Goal: Download file/media

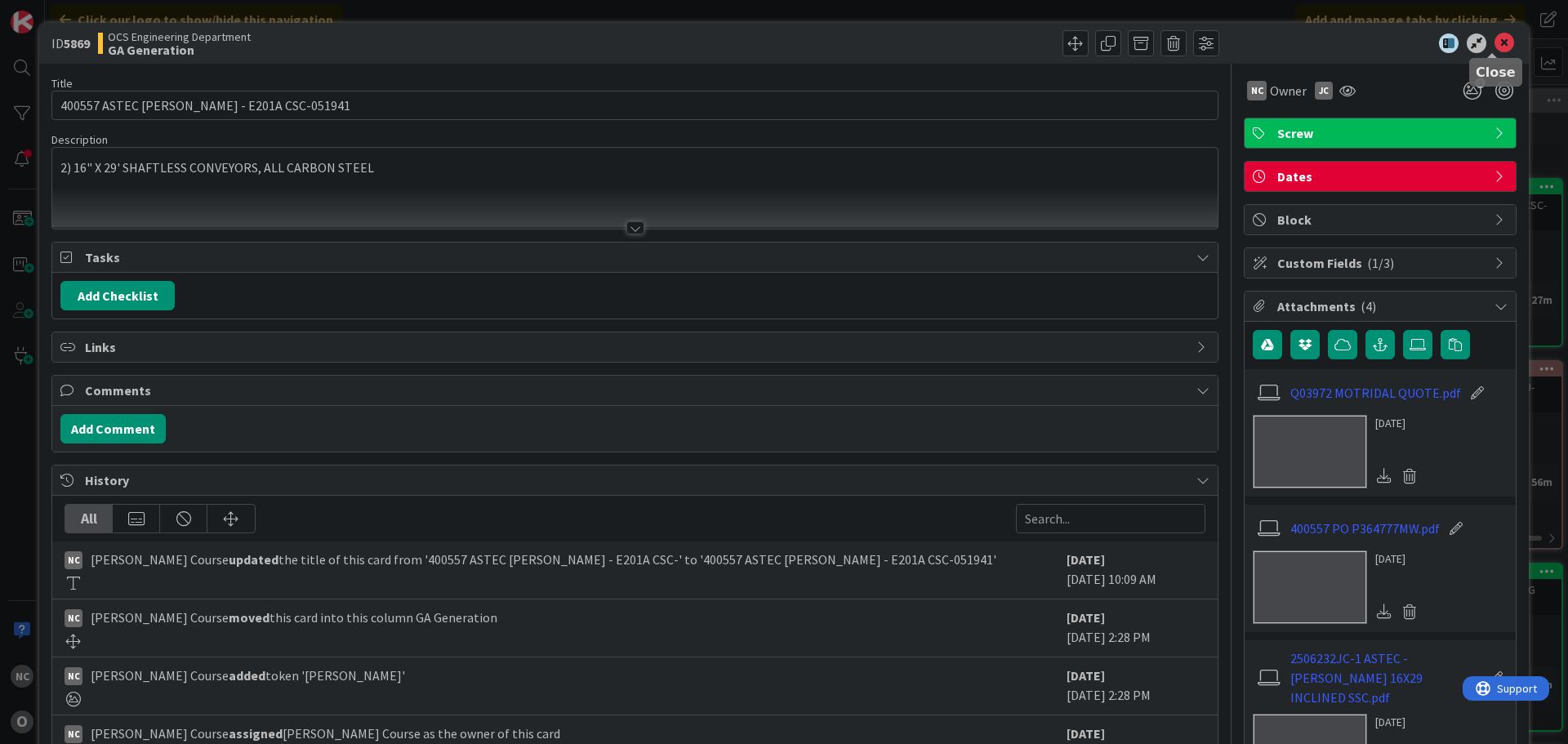
click at [1495, 45] on icon at bounding box center [1504, 43] width 20 height 20
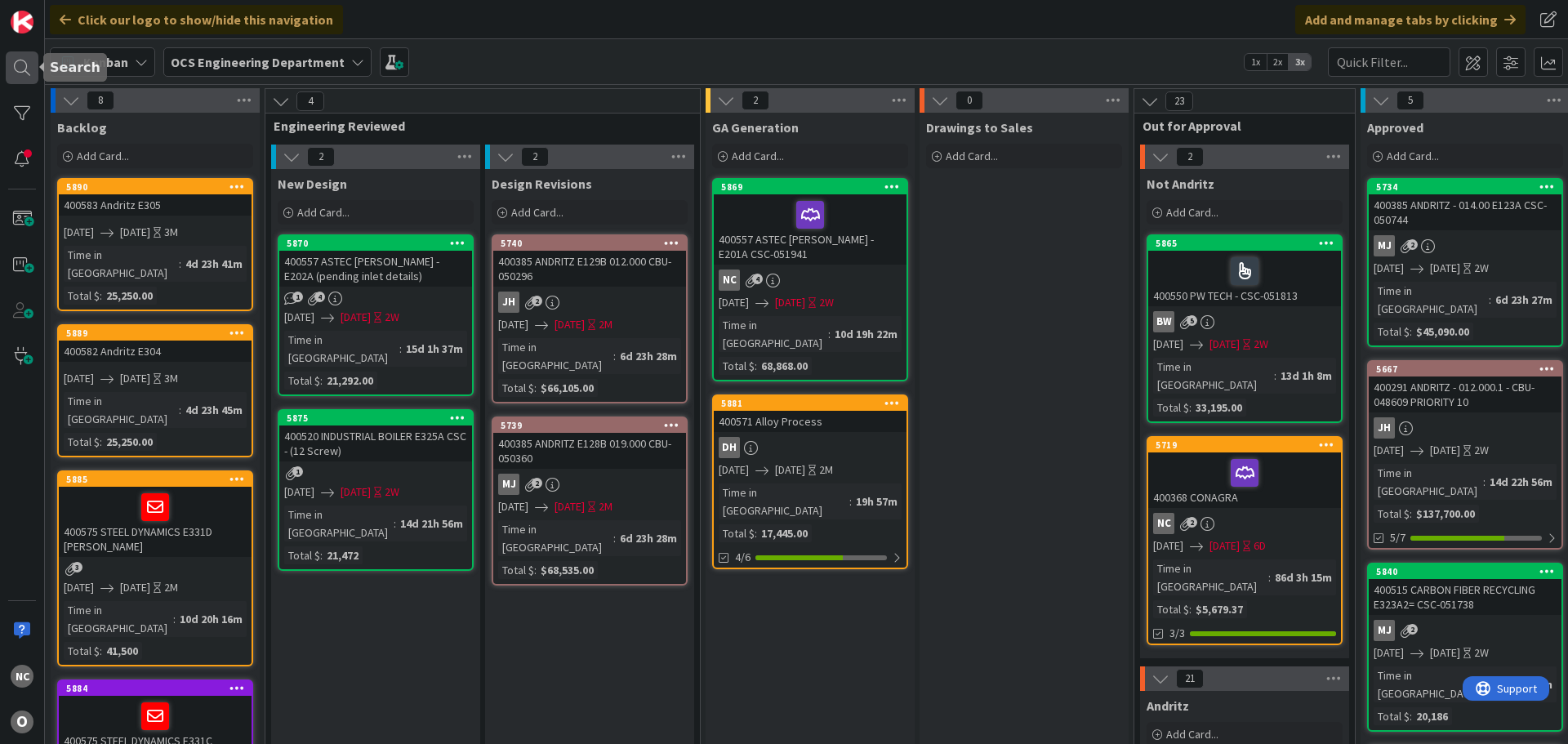
click at [26, 77] on div at bounding box center [22, 68] width 32 height 32
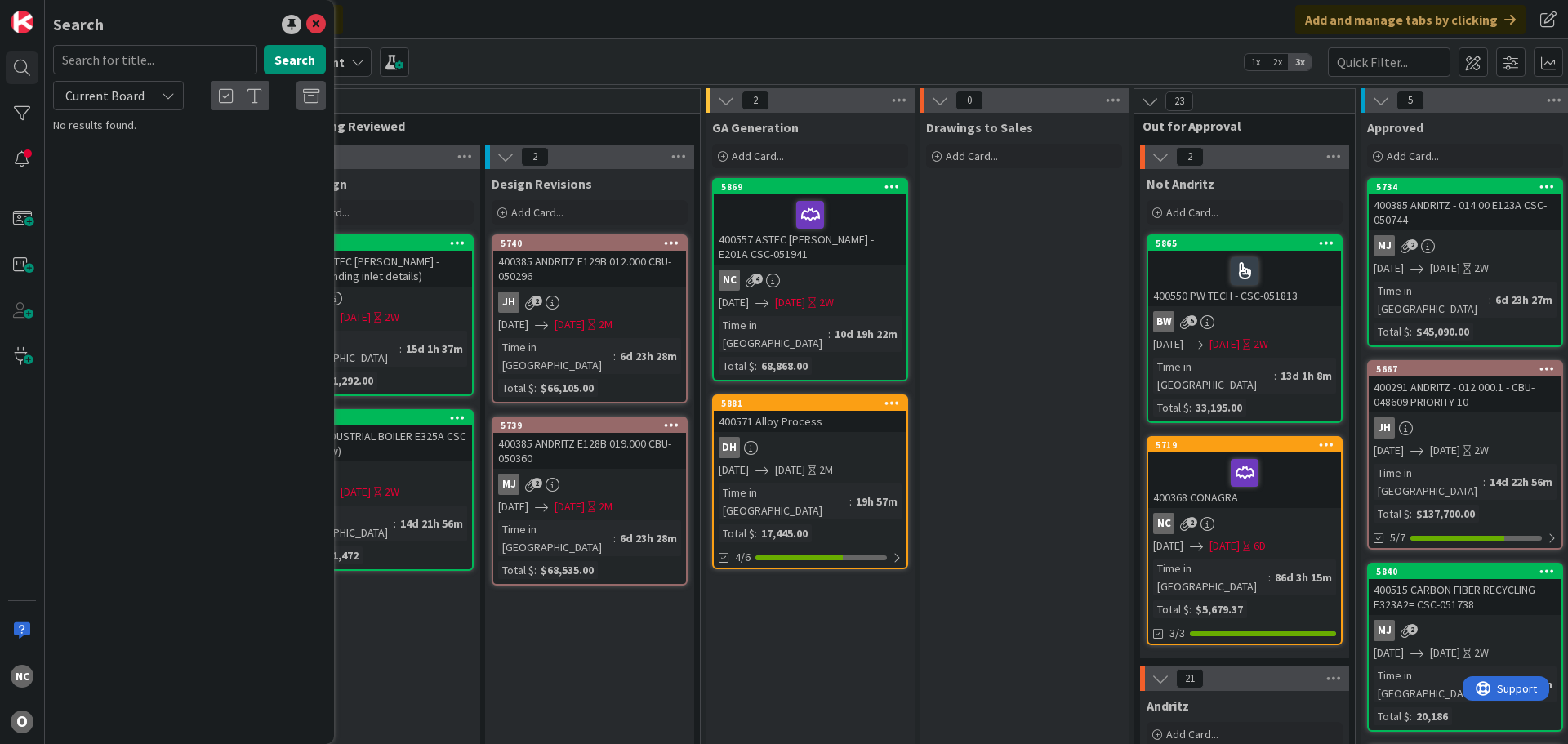
click at [147, 93] on div "Current Board" at bounding box center [118, 95] width 131 height 30
click at [118, 159] on span "All Boards" at bounding box center [147, 163] width 170 height 25
click at [177, 55] on input "text" at bounding box center [156, 59] width 204 height 30
type input "w435632"
click at [211, 143] on p "SCR- W435632" at bounding box center [201, 144] width 250 height 17
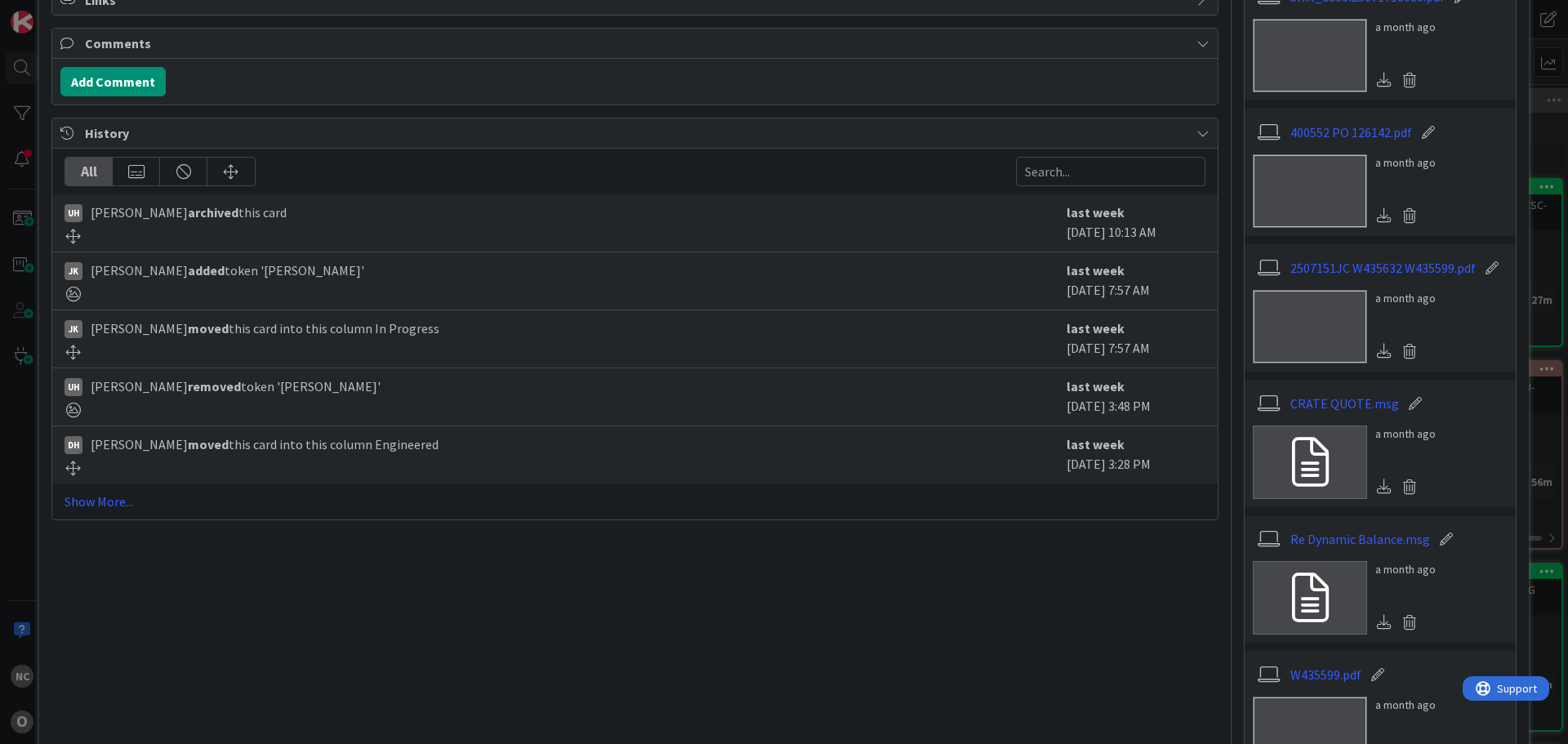
scroll to position [408, 0]
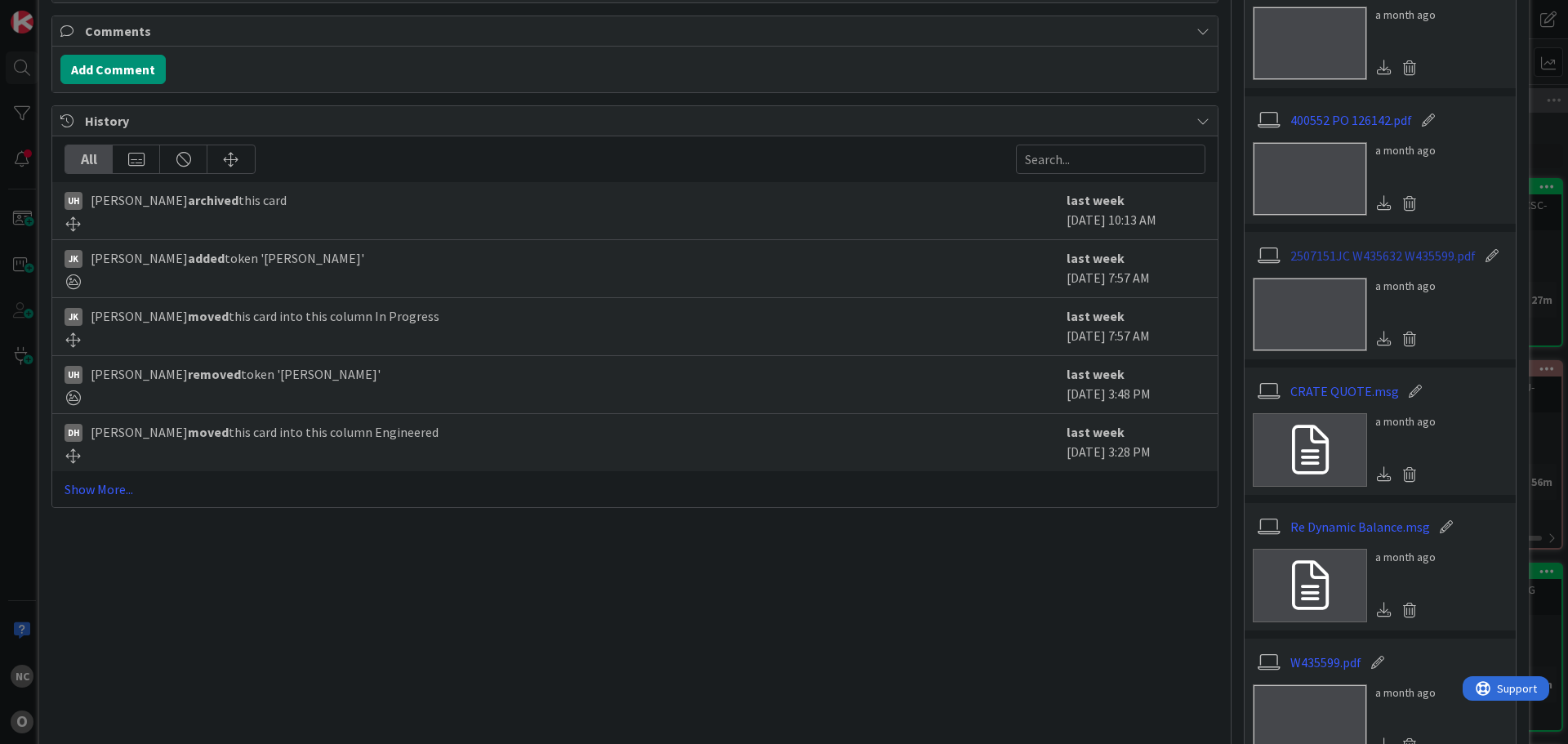
click at [1417, 248] on link "2507151JC W435632 W435599.pdf" at bounding box center [1383, 256] width 185 height 20
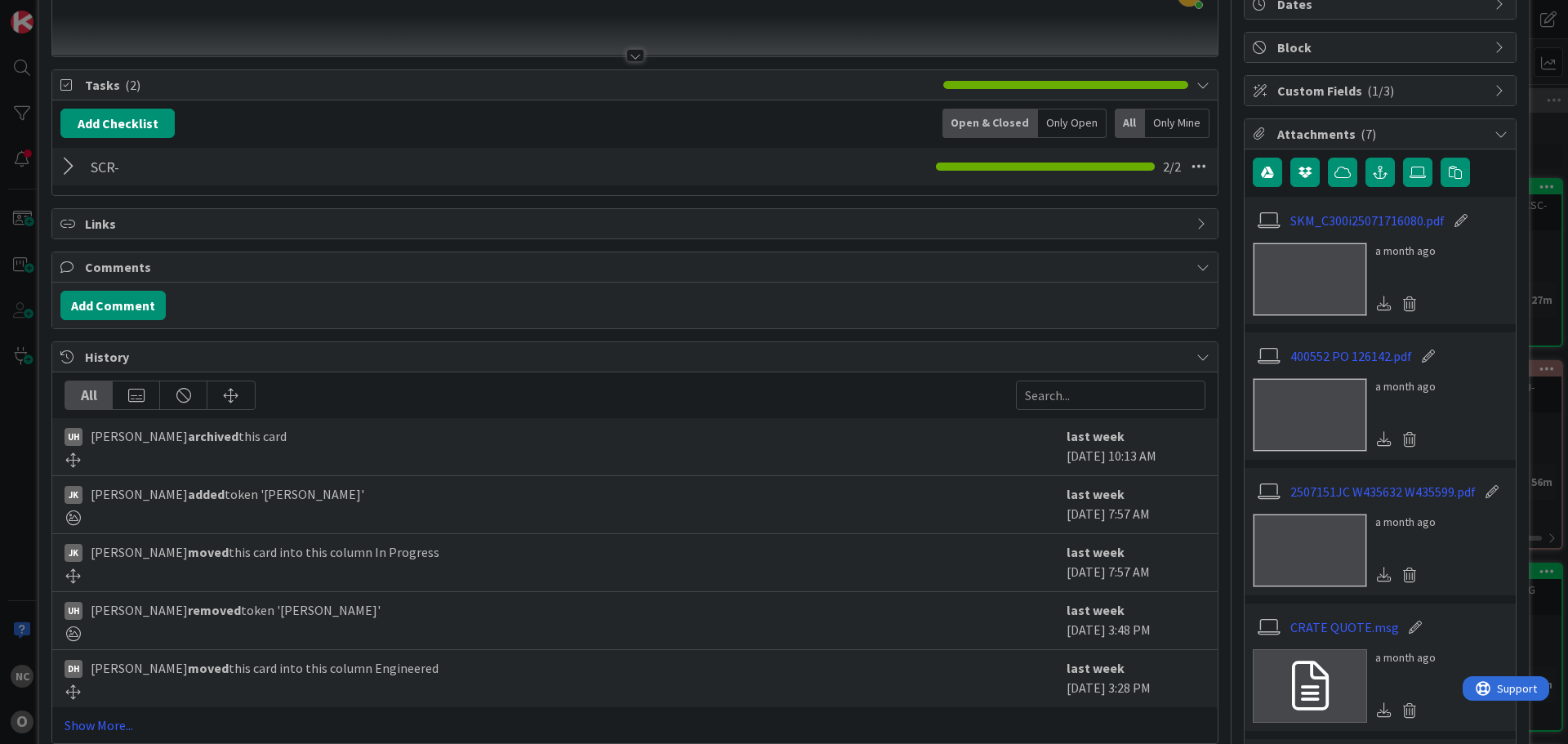
scroll to position [163, 0]
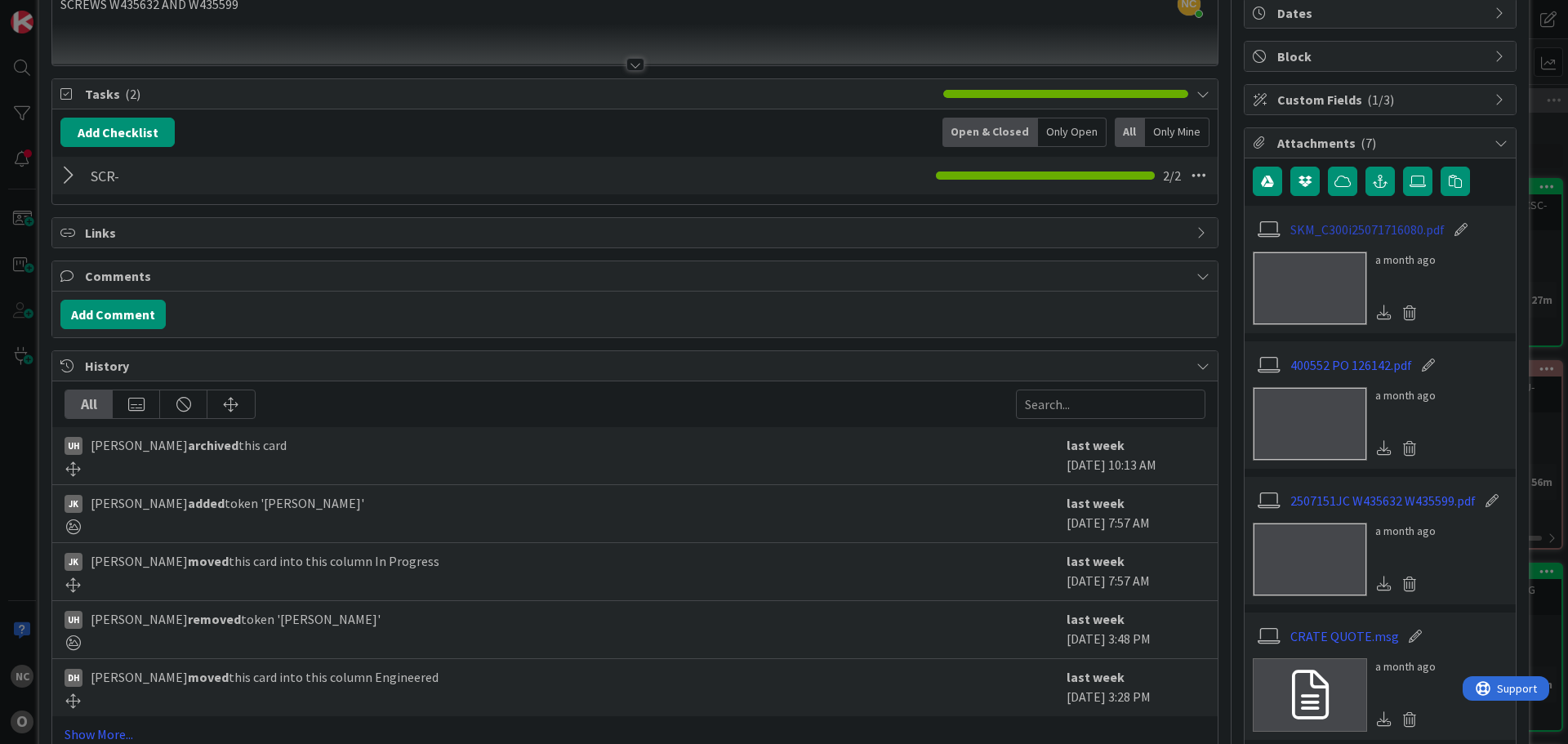
click at [1358, 229] on link "SKM_C300i25071716080.pdf" at bounding box center [1368, 229] width 155 height 20
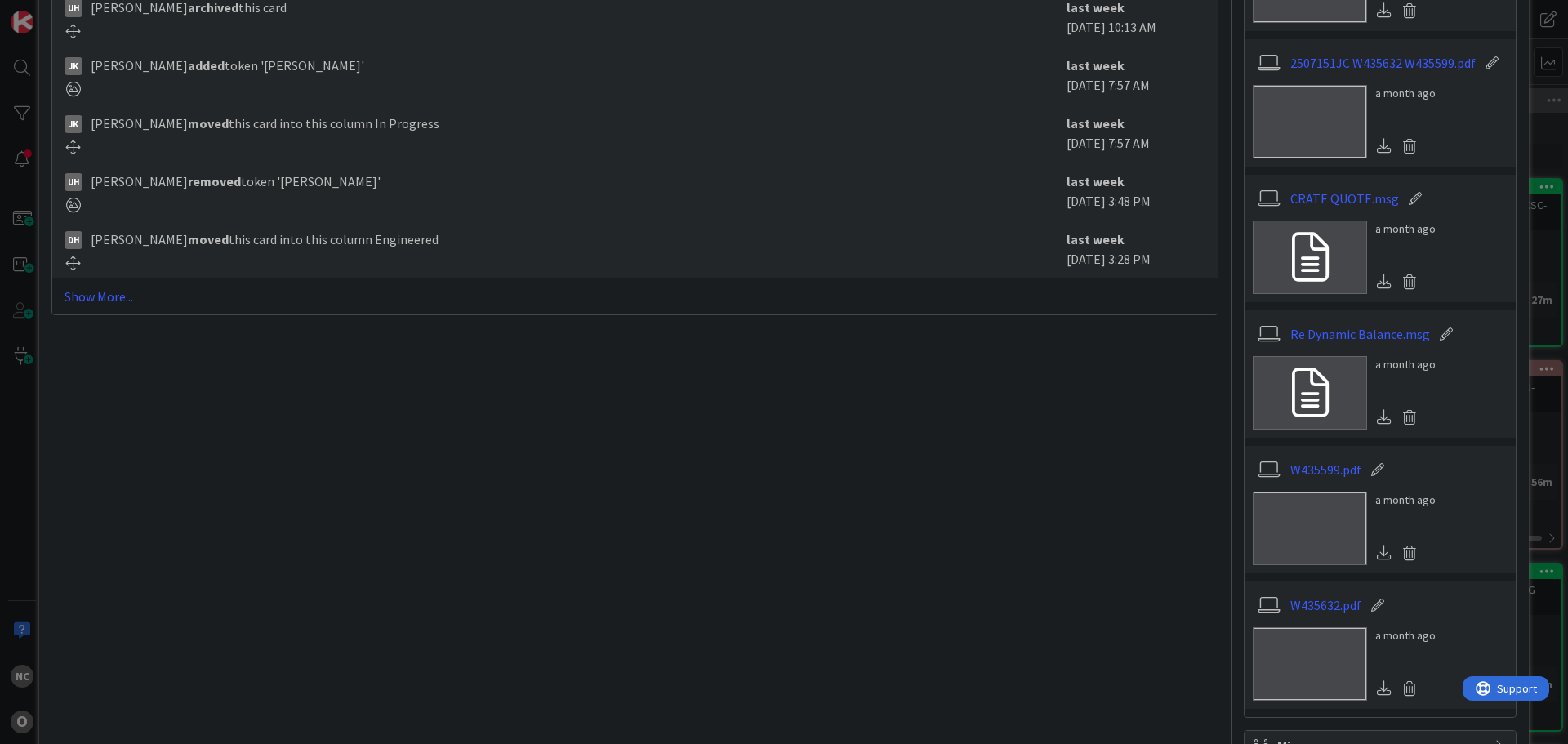
scroll to position [653, 0]
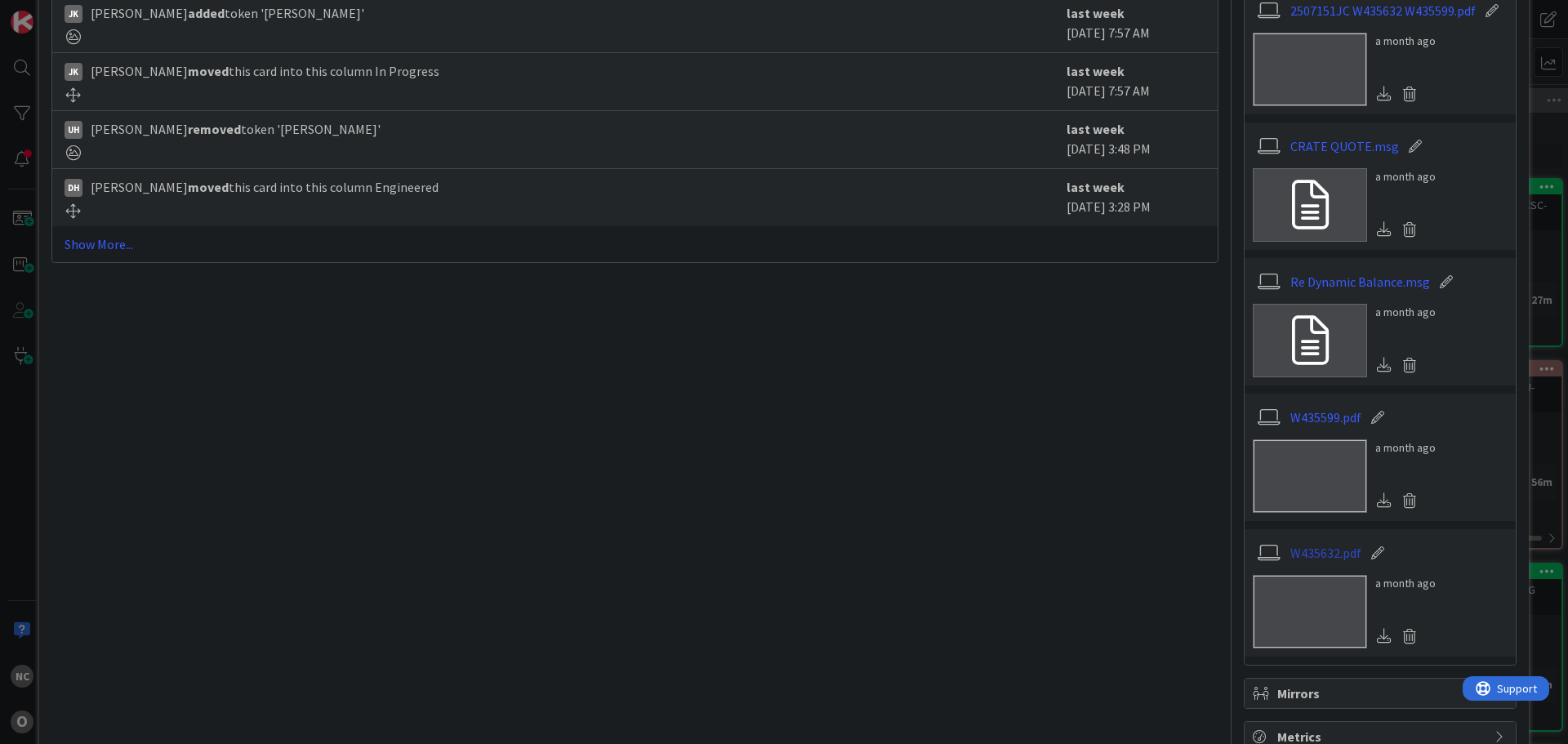
click at [1316, 551] on link "W435632.pdf" at bounding box center [1326, 552] width 71 height 20
